Goal: Transaction & Acquisition: Purchase product/service

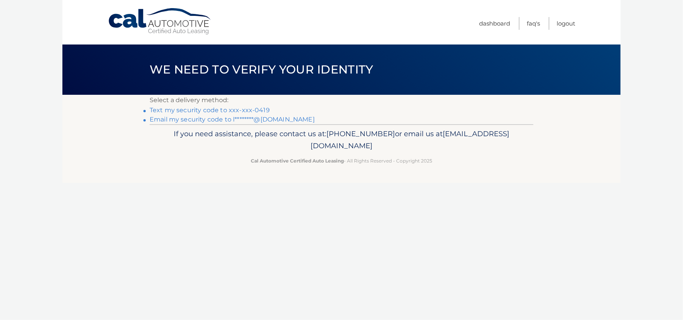
click at [229, 111] on link "Text my security code to xxx-xxx-0419" at bounding box center [210, 110] width 120 height 7
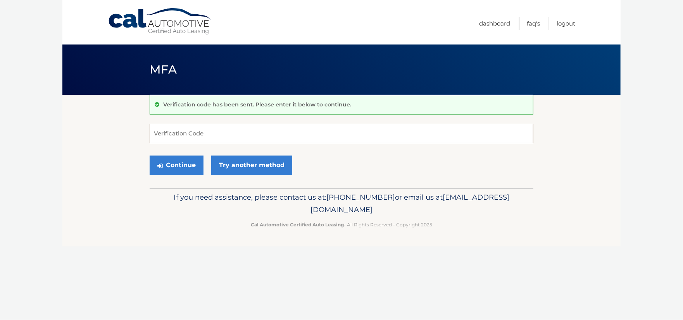
click at [262, 135] on input "Verification Code" at bounding box center [342, 133] width 384 height 19
type input "347919"
click at [185, 161] on button "Continue" at bounding box center [177, 165] width 54 height 19
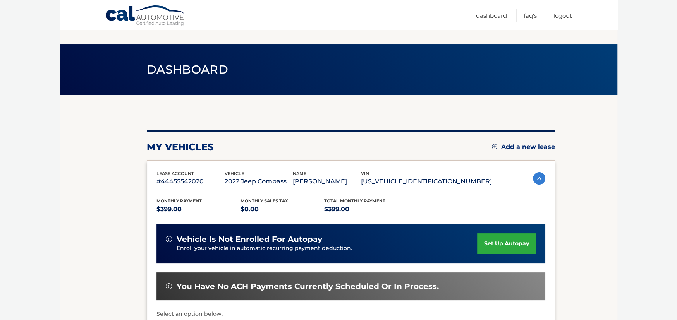
scroll to position [116, 0]
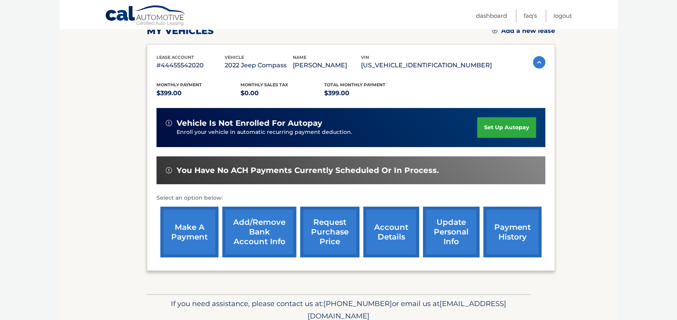
click at [192, 238] on link "make a payment" at bounding box center [189, 232] width 58 height 51
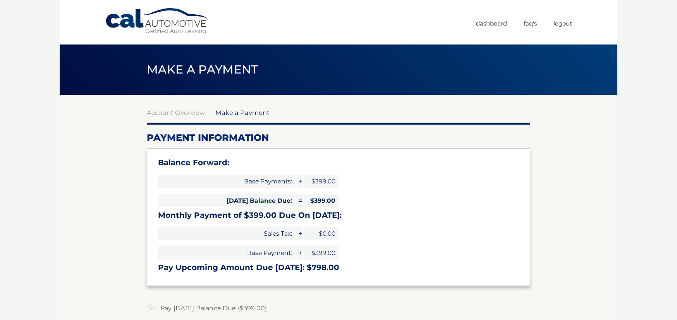
select select "MWQ2ZWViNDgtYjc3MS00MzhiLThkNWQtNzMwM2NlMzYwYTlk"
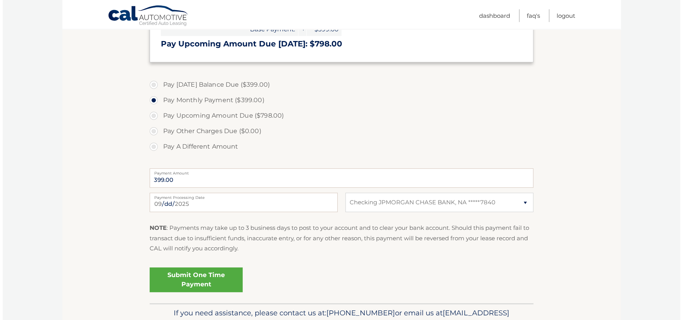
scroll to position [266, 0]
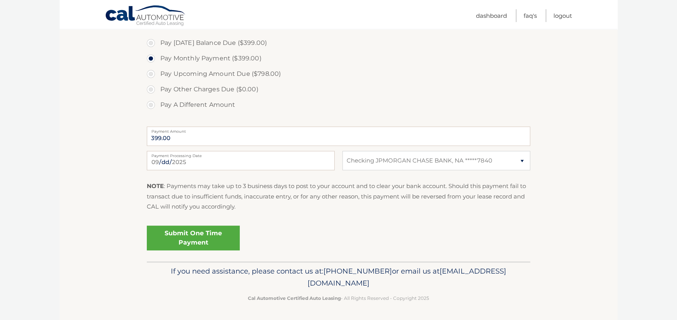
click at [205, 239] on link "Submit One Time Payment" at bounding box center [193, 238] width 93 height 25
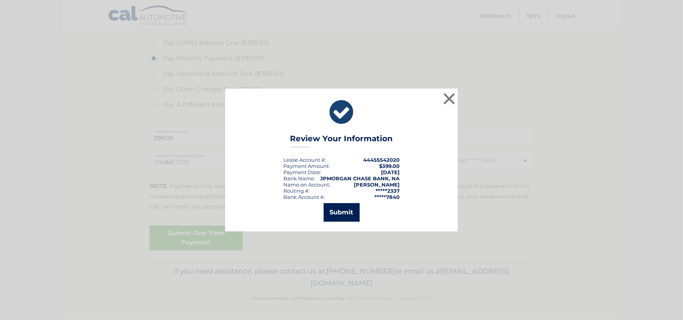
click at [353, 212] on button "Submit" at bounding box center [342, 212] width 36 height 19
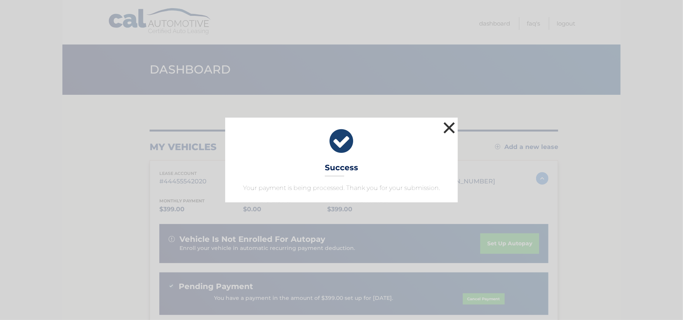
click at [449, 125] on button "×" at bounding box center [448, 127] width 15 height 15
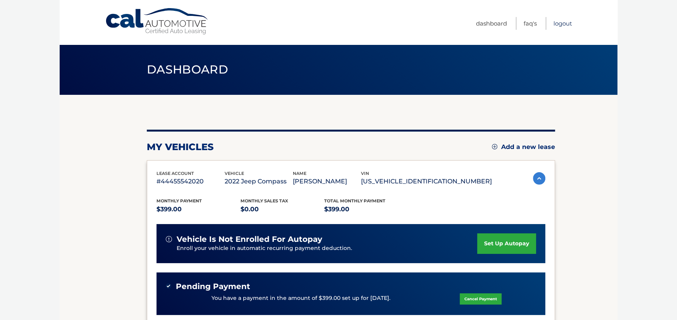
click at [565, 22] on link "Logout" at bounding box center [563, 23] width 19 height 13
